Goal: Find specific page/section: Find specific page/section

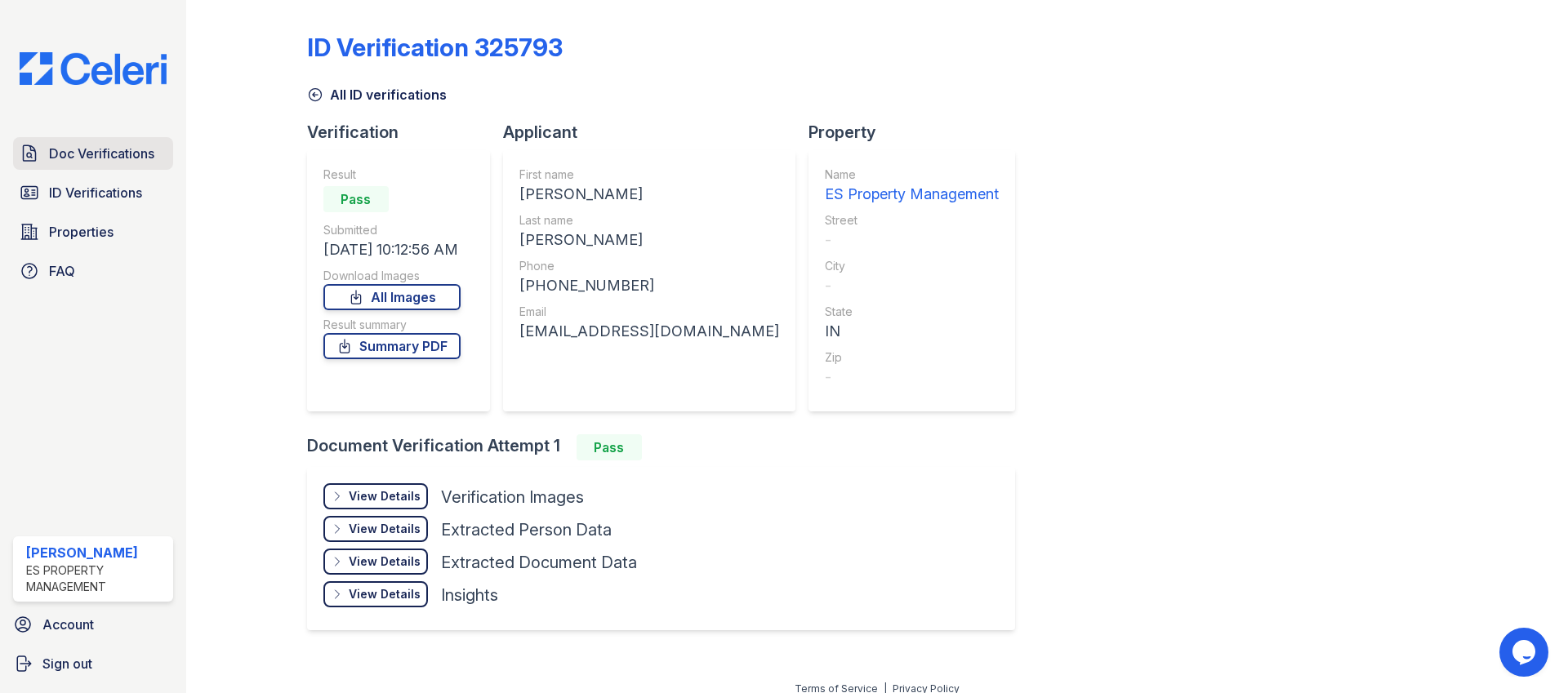
click at [128, 164] on link "Doc Verifications" at bounding box center [93, 153] width 160 height 32
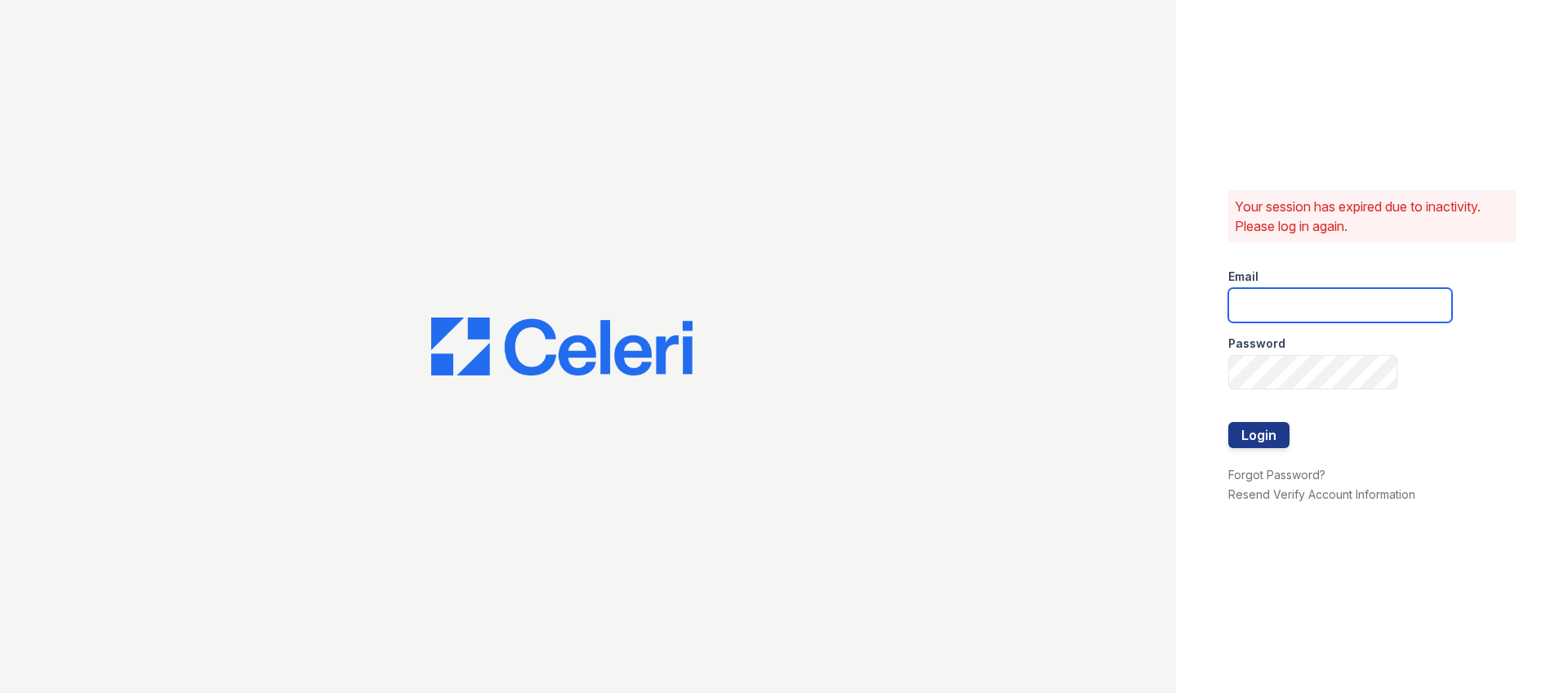
click at [1281, 306] on input "email" at bounding box center [1340, 305] width 224 height 34
type input "[EMAIL_ADDRESS][DOMAIN_NAME]"
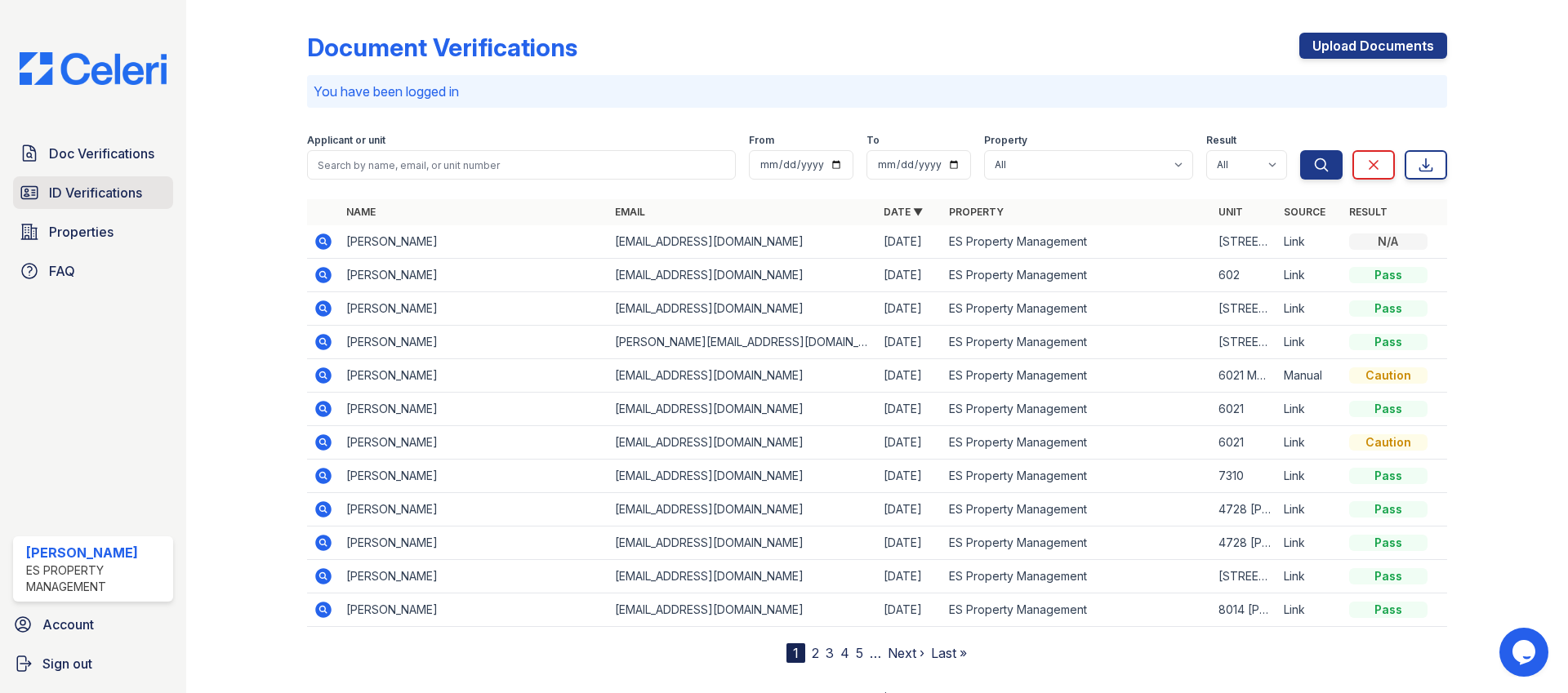
click at [108, 197] on span "ID Verifications" at bounding box center [96, 193] width 93 height 20
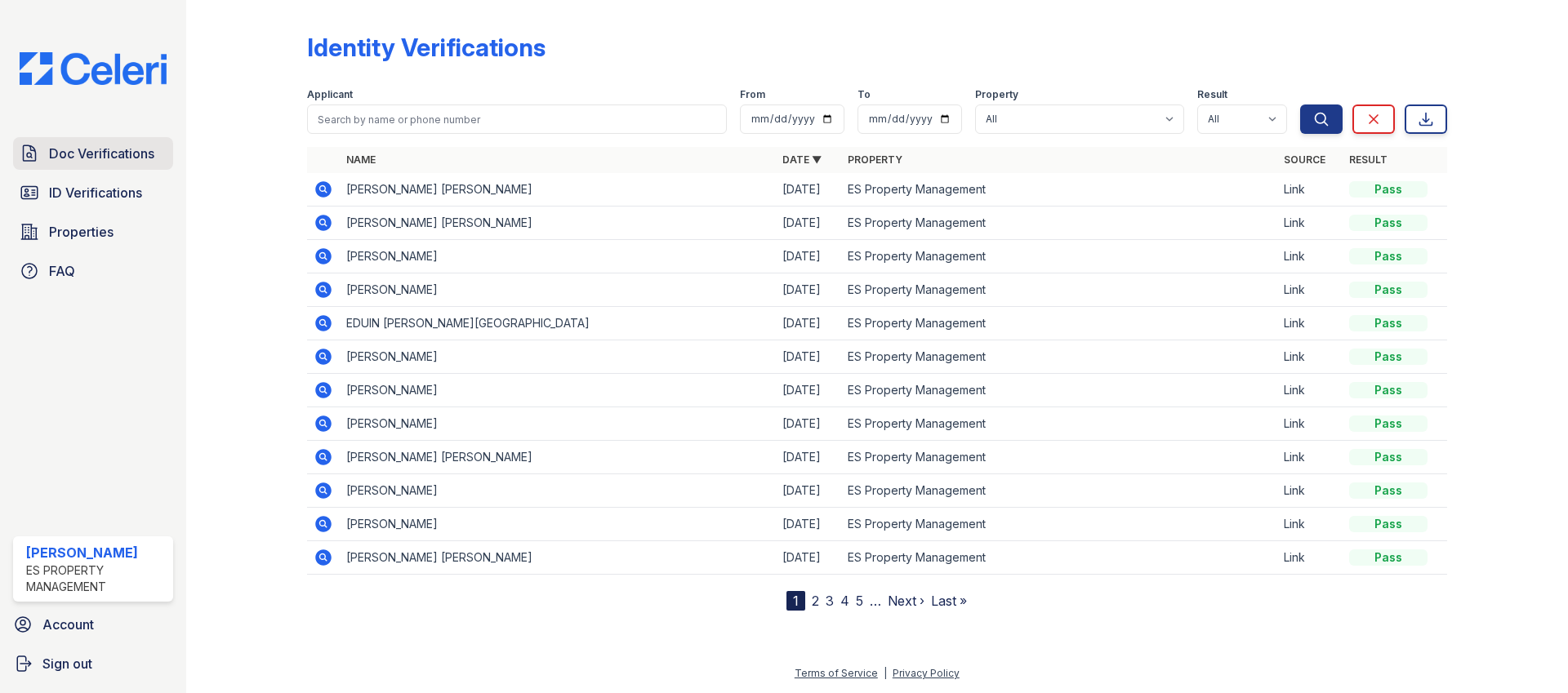
click at [109, 158] on span "Doc Verifications" at bounding box center [102, 153] width 105 height 20
